Goal: Task Accomplishment & Management: Manage account settings

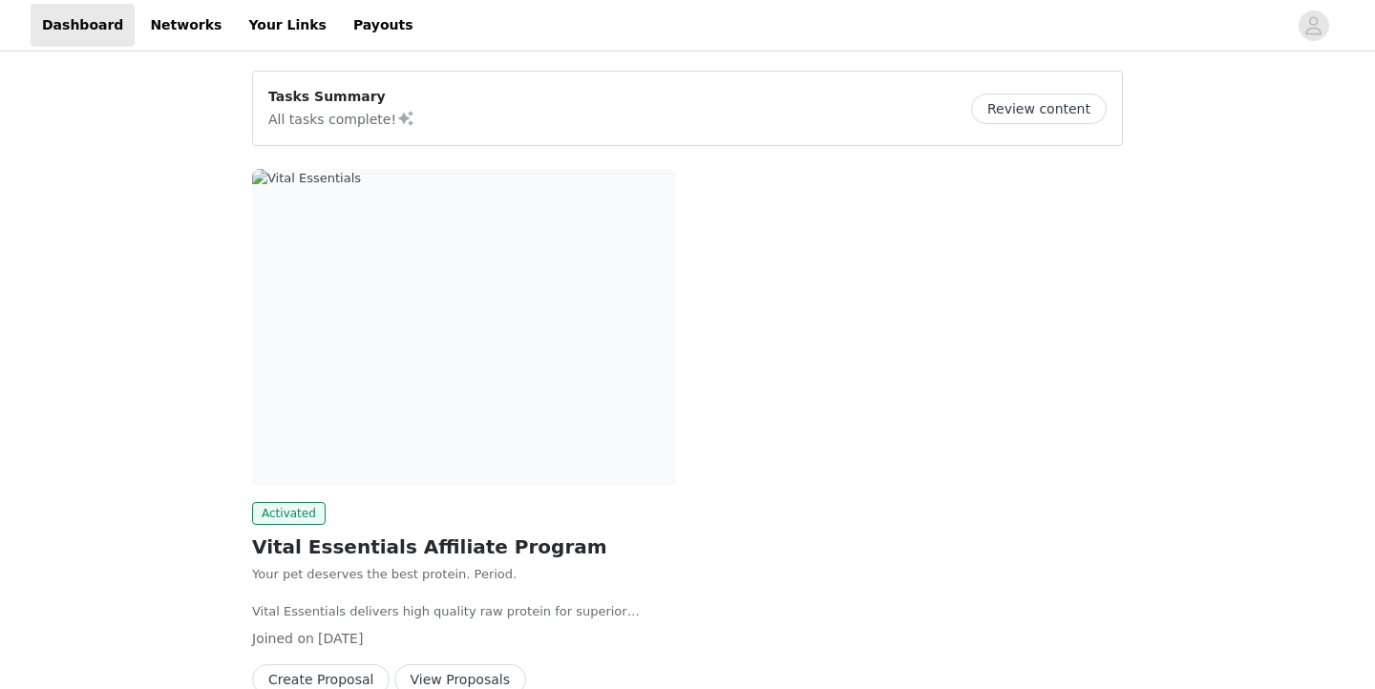
click at [1264, 167] on div "Tasks Summary All tasks complete! Review content Activated Vital Essentials Aff…" at bounding box center [687, 423] width 1375 height 736
click at [342, 25] on link "Payouts" at bounding box center [383, 25] width 83 height 43
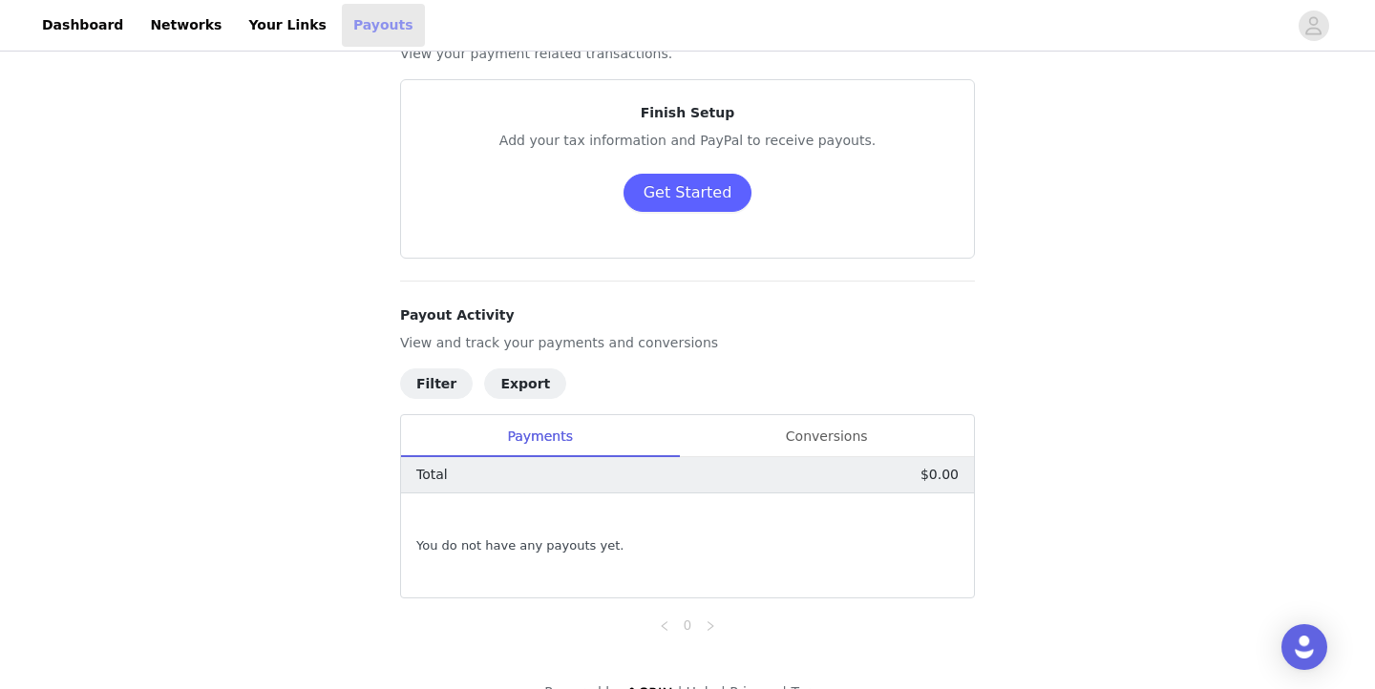
scroll to position [74, 0]
click at [861, 449] on div "Conversions" at bounding box center [826, 438] width 295 height 43
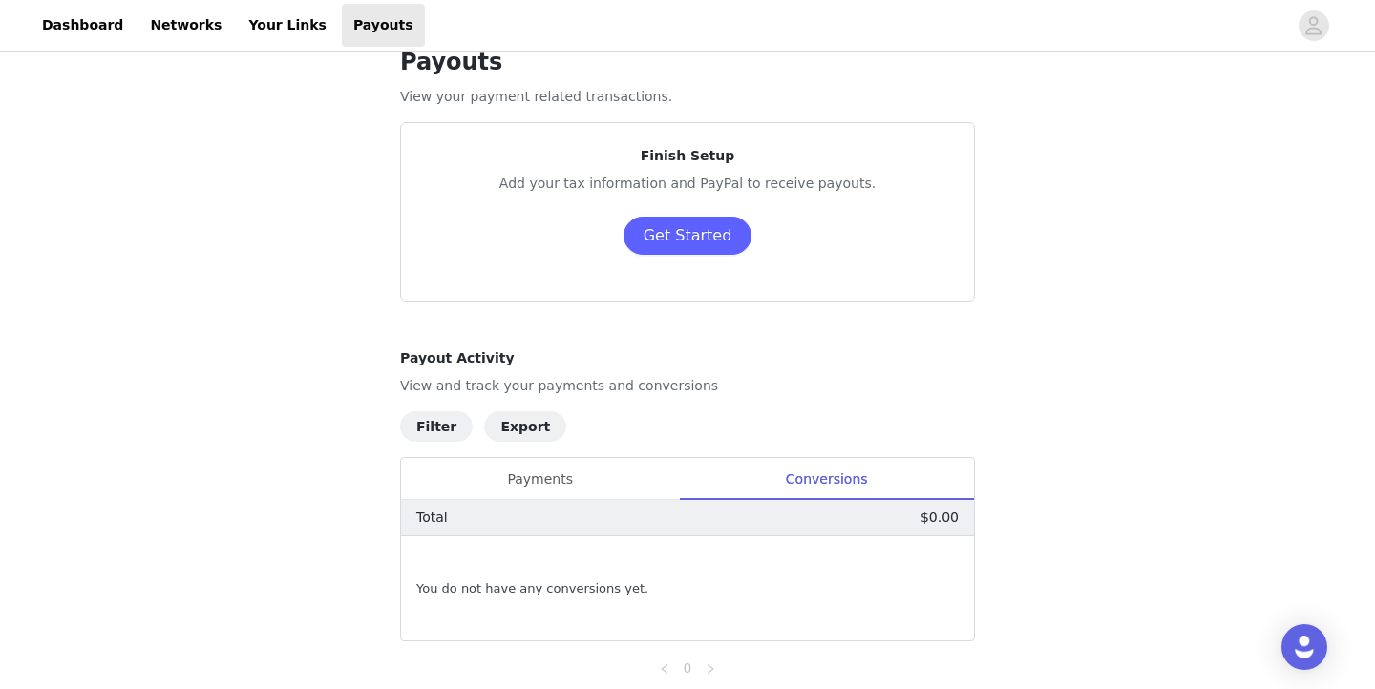
scroll to position [0, 0]
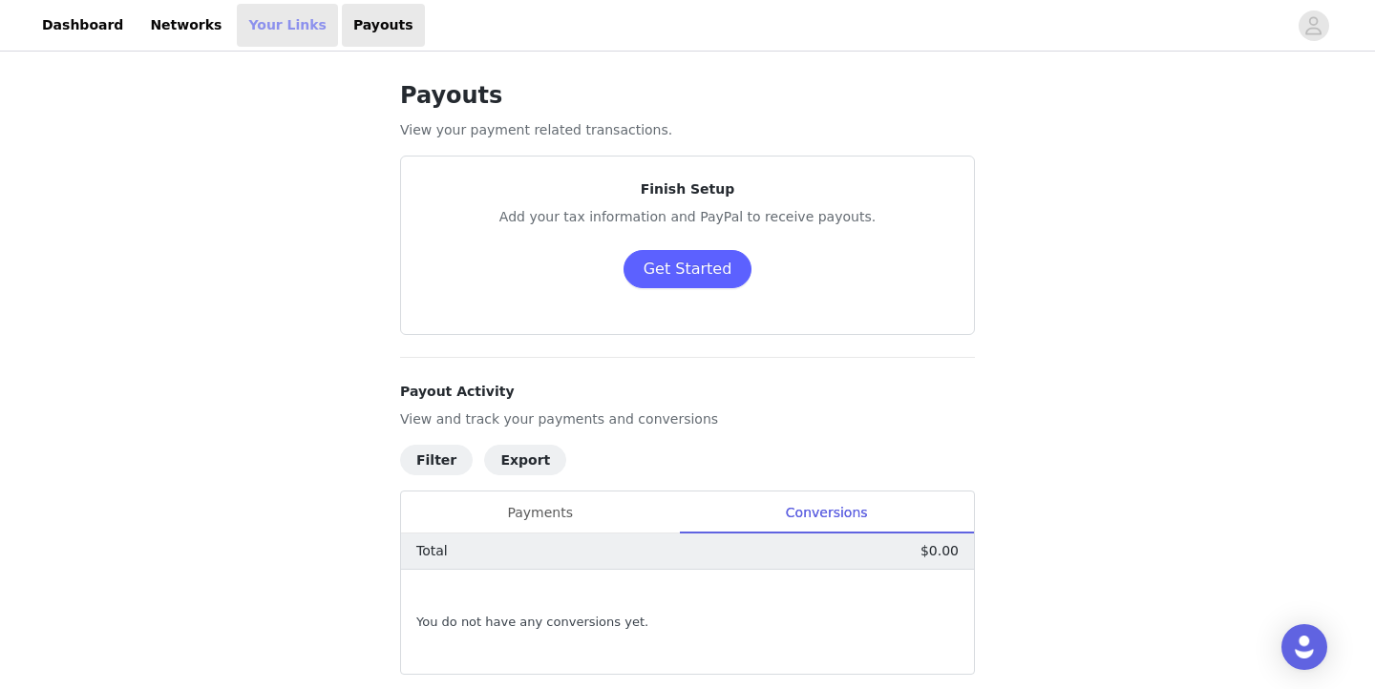
click at [297, 38] on link "Your Links" at bounding box center [287, 25] width 101 height 43
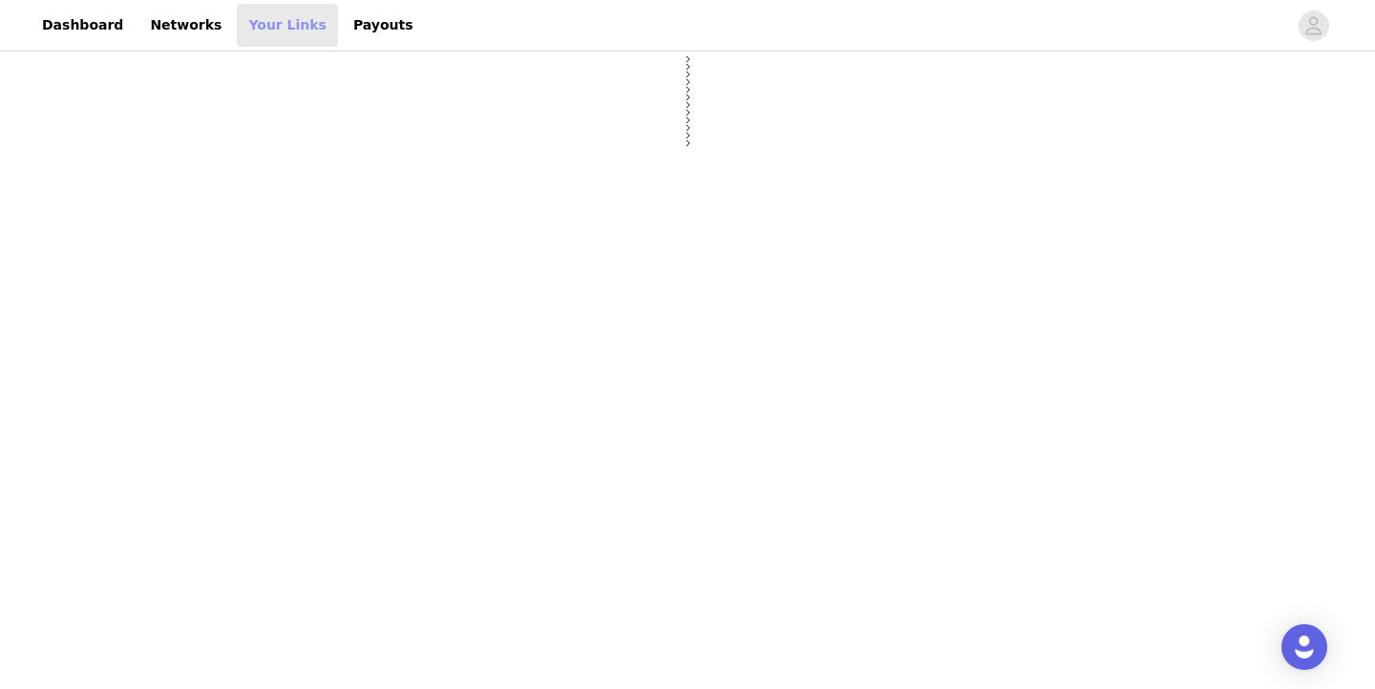
select select "12"
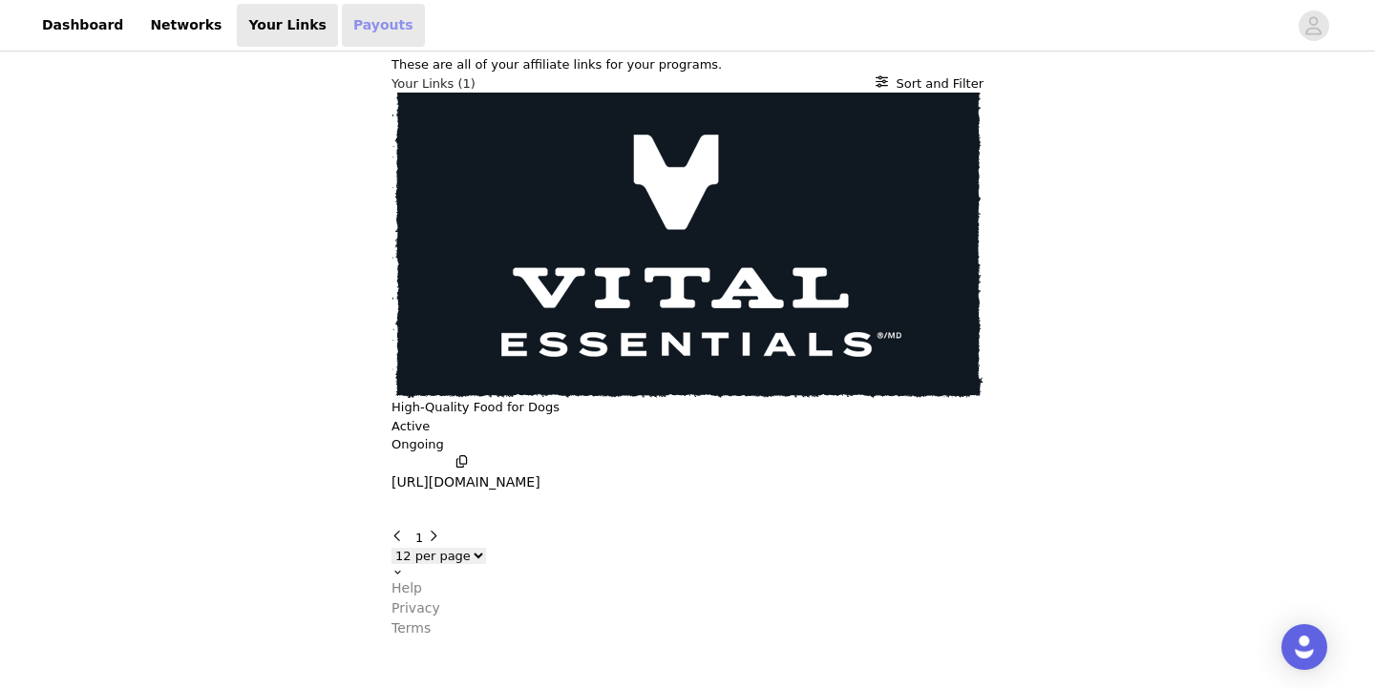
click at [344, 29] on link "Payouts" at bounding box center [383, 25] width 83 height 43
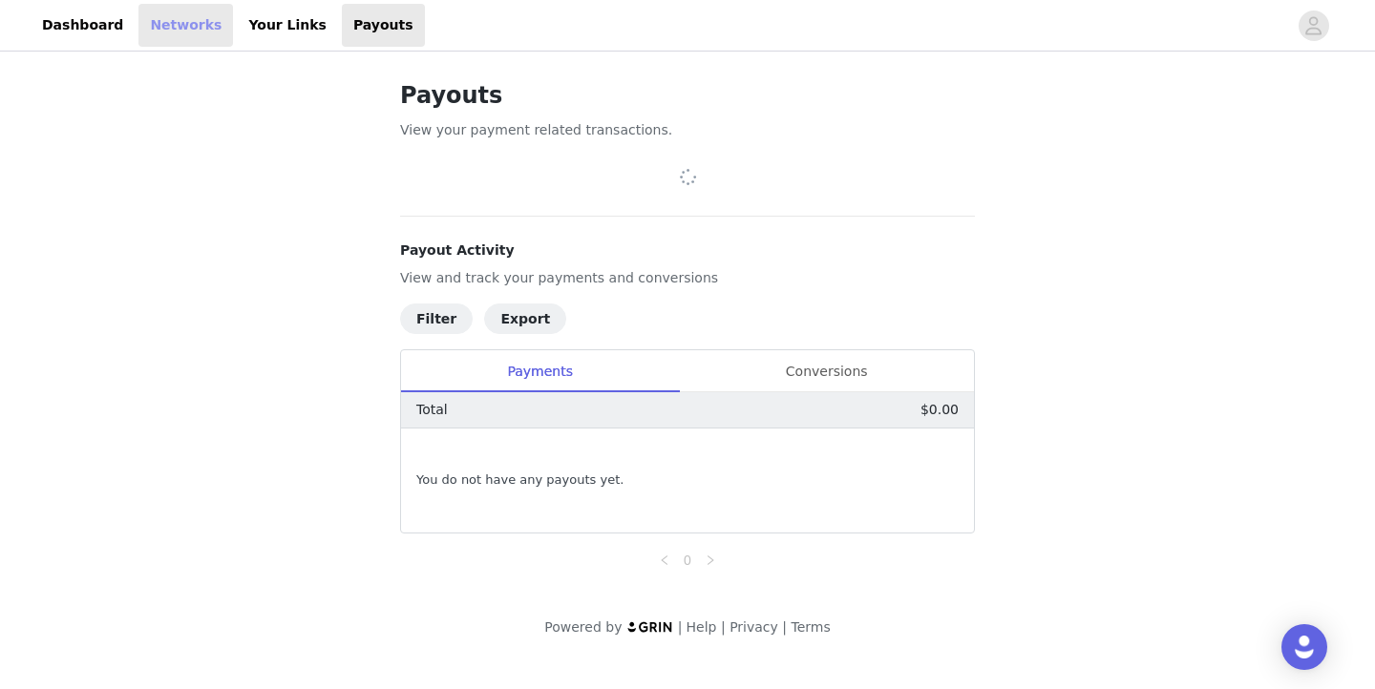
click at [186, 26] on link "Networks" at bounding box center [185, 25] width 94 height 43
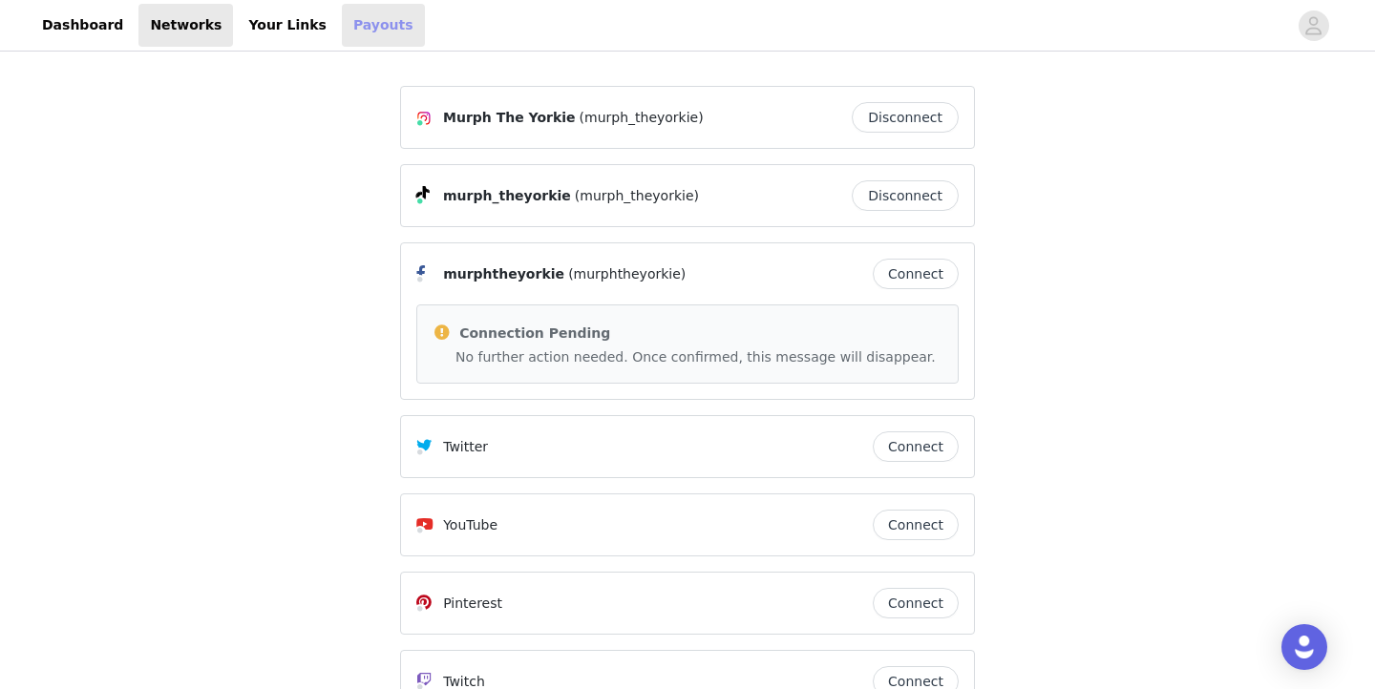
click at [352, 35] on link "Payouts" at bounding box center [383, 25] width 83 height 43
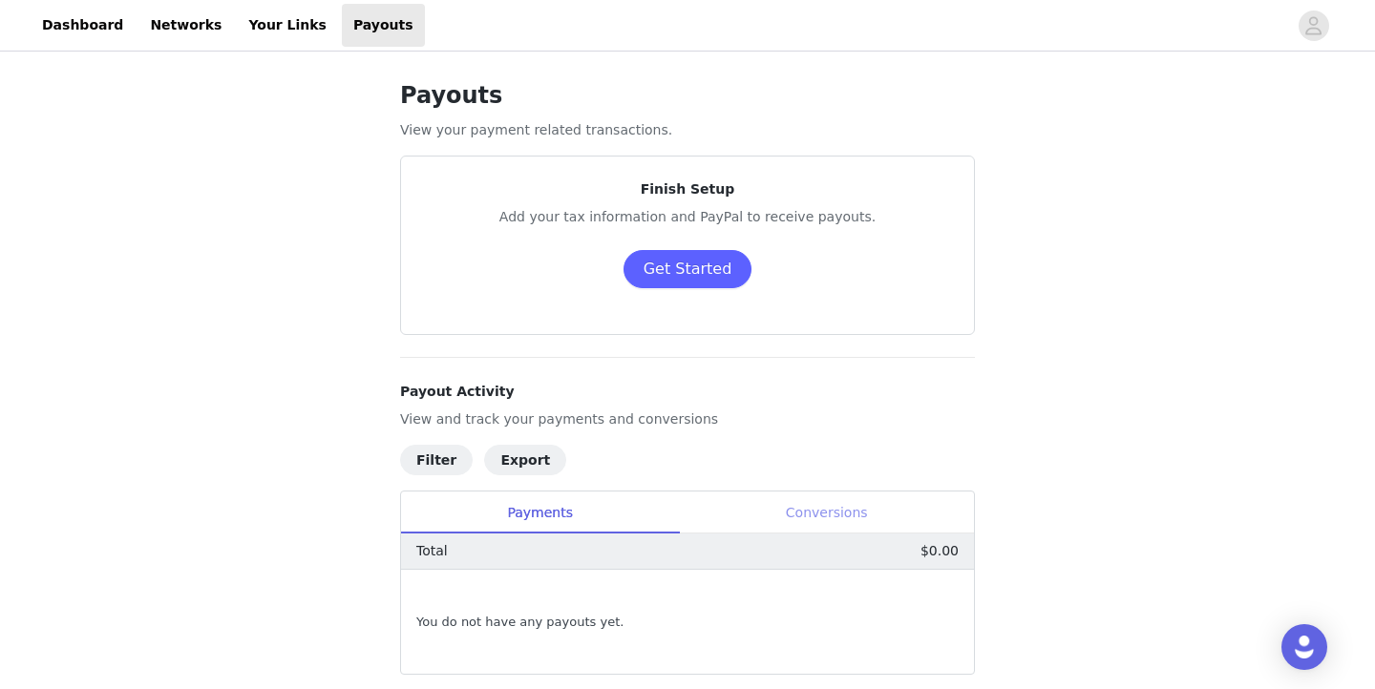
click at [807, 513] on div "Conversions" at bounding box center [826, 513] width 295 height 43
